Goal: Task Accomplishment & Management: Manage account settings

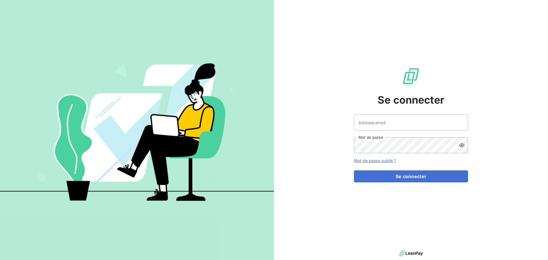
click at [371, 112] on div "Se connecter Adresse email Mot de passe Mot de passe oublié ? Se connecter" at bounding box center [411, 124] width 114 height 249
click at [374, 116] on input "Adresse email" at bounding box center [411, 122] width 114 height 16
type input "s.burger@ttm-environnement.fr"
click at [354, 170] on button "Se connecter" at bounding box center [411, 176] width 114 height 12
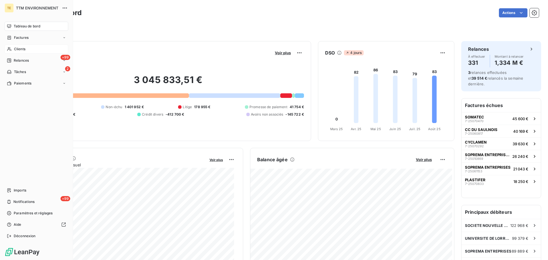
click at [17, 48] on span "Clients" at bounding box center [19, 49] width 11 height 5
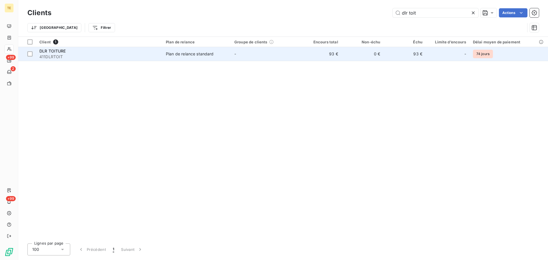
type input "dlr toit"
click at [196, 53] on div "Plan de relance standard" at bounding box center [190, 54] width 48 height 6
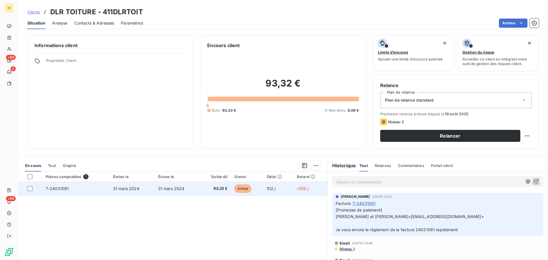
click at [29, 191] on td at bounding box center [30, 189] width 24 height 14
click at [30, 188] on div at bounding box center [29, 188] width 5 height 5
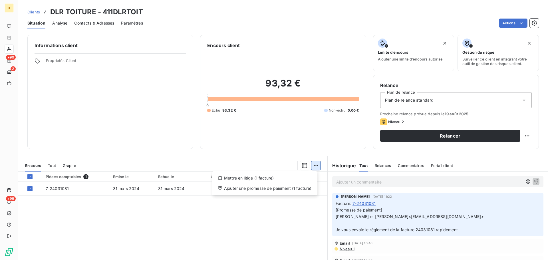
click at [314, 166] on html "TE +99 2 +99 Clients DLR TOITURE - 411DLRTOIT Situation Analyse Contacts & Adre…" at bounding box center [274, 130] width 548 height 260
click at [271, 187] on div "Ajouter une promesse de paiement (1 facture)" at bounding box center [264, 188] width 101 height 9
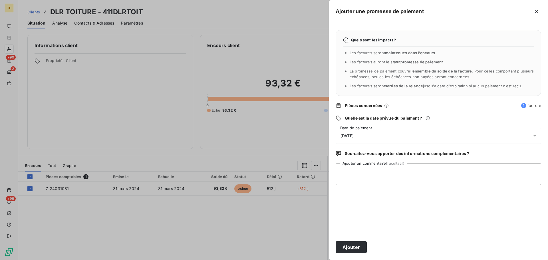
click at [354, 136] on span "[DATE]" at bounding box center [346, 136] width 13 height 5
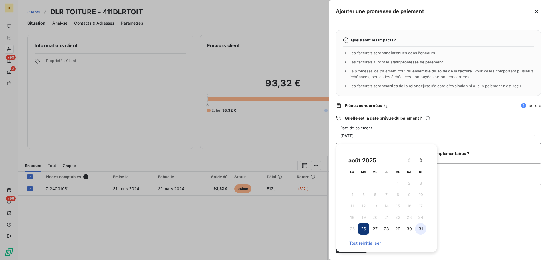
click at [420, 229] on button "31" at bounding box center [420, 228] width 11 height 11
click at [453, 178] on textarea "Ajouter un commentaire (facultatif)" at bounding box center [438, 174] width 205 height 22
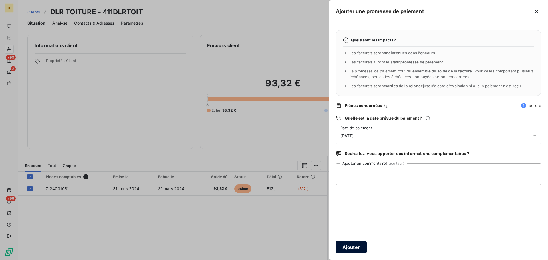
click at [360, 243] on button "Ajouter" at bounding box center [351, 247] width 31 height 12
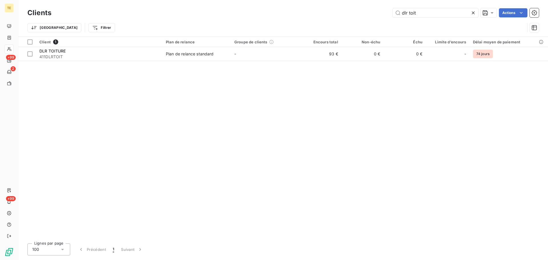
drag, startPoint x: 442, startPoint y: 16, endPoint x: 325, endPoint y: 9, distance: 117.2
click at [330, 12] on div "dlr toit Actions" at bounding box center [298, 12] width 481 height 9
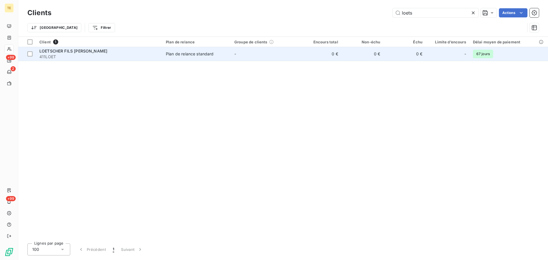
type input "loets"
click at [84, 51] on span "LOETSCHER FILS [PERSON_NAME]" at bounding box center [73, 51] width 68 height 5
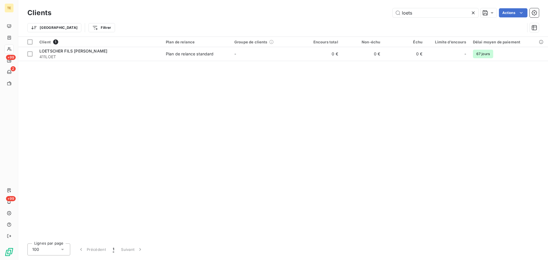
drag, startPoint x: 369, startPoint y: 9, endPoint x: 348, endPoint y: 7, distance: 21.2
click at [348, 7] on div "Clients loets Actions" at bounding box center [282, 13] width 511 height 12
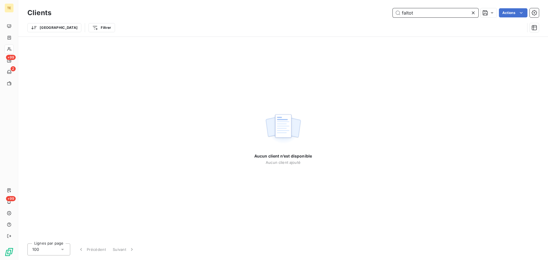
click at [415, 13] on input "faltot" at bounding box center [436, 12] width 86 height 9
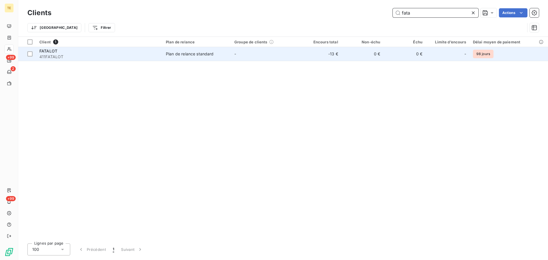
type input "fata"
click at [202, 53] on div "Plan de relance standard" at bounding box center [190, 54] width 48 height 6
